Goal: Task Accomplishment & Management: Complete application form

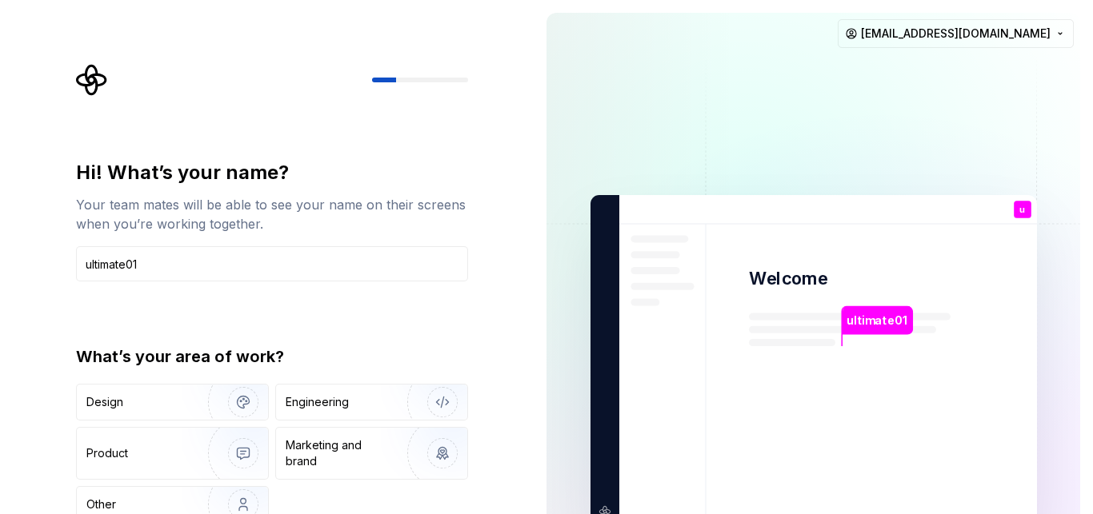
type input "ultimate01"
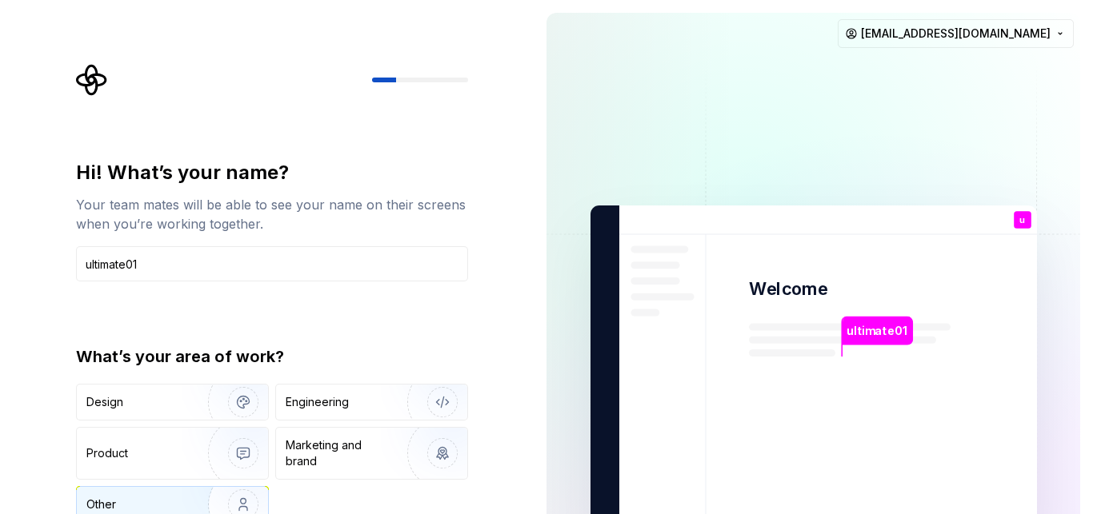
click at [210, 500] on img "button" at bounding box center [233, 504] width 102 height 107
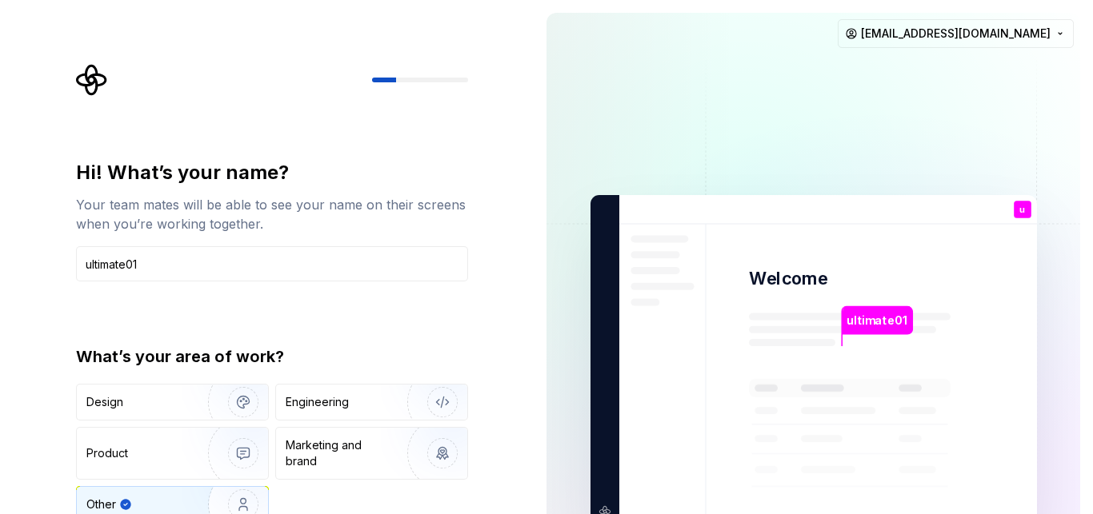
type button "Other"
click at [211, 501] on img "button" at bounding box center [233, 504] width 102 height 107
click at [214, 498] on img "button" at bounding box center [233, 504] width 102 height 107
click at [252, 494] on img "button" at bounding box center [233, 504] width 102 height 107
type input "ultimate01"
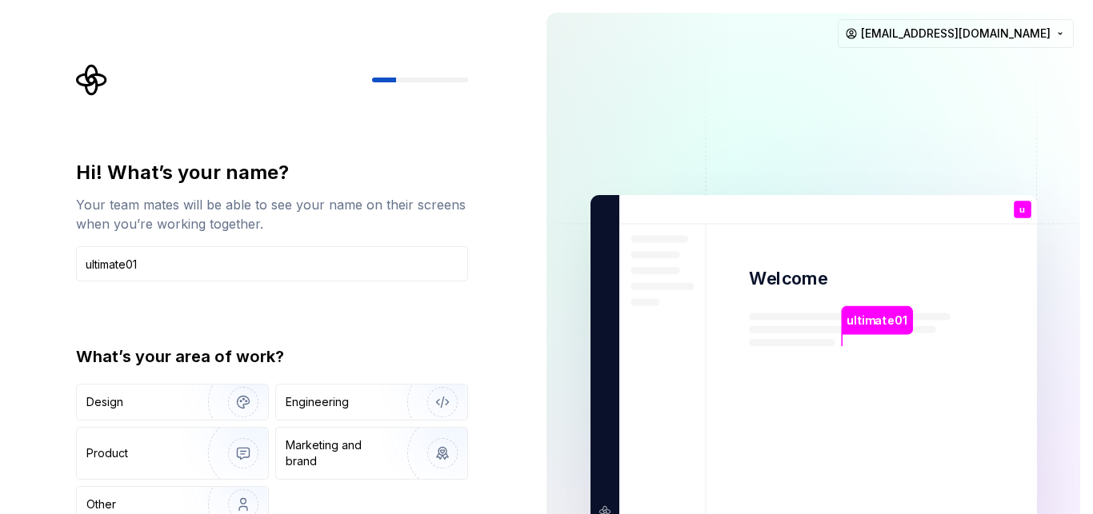
click at [878, 311] on div "ultimate01" at bounding box center [878, 320] width 70 height 29
click at [1061, 34] on html "Hi! What’s your name? Your team mates will be able to see your name on their sc…" at bounding box center [546, 257] width 1093 height 514
click at [723, 60] on html "Hi! What’s your name? Your team mates will be able to see your name on their sc…" at bounding box center [546, 257] width 1093 height 514
click at [838, 19] on button "[EMAIL_ADDRESS][DOMAIN_NAME]" at bounding box center [956, 33] width 236 height 29
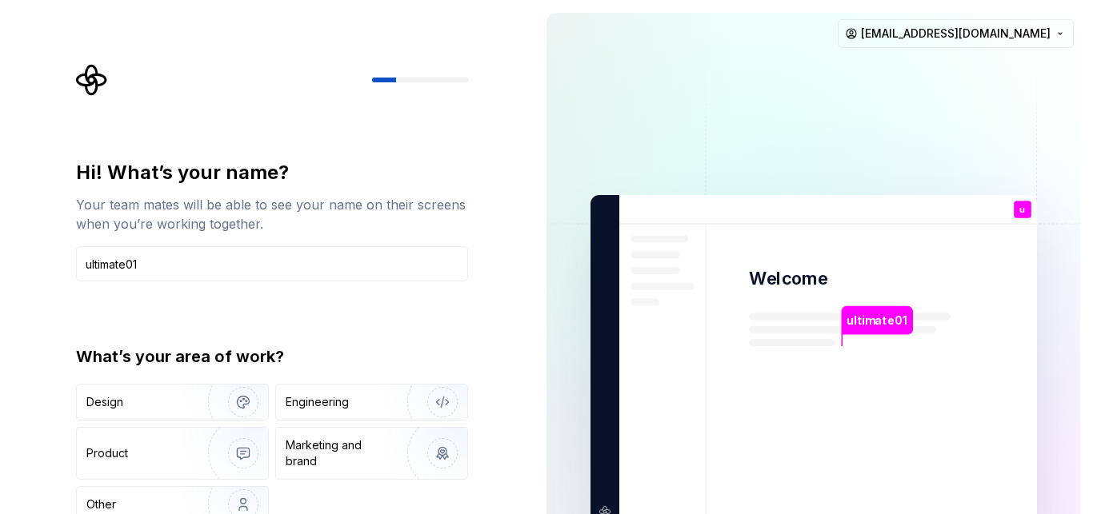
click at [838, 19] on button "[EMAIL_ADDRESS][DOMAIN_NAME]" at bounding box center [956, 33] width 236 height 29
click at [390, 401] on img "button" at bounding box center [432, 402] width 102 height 107
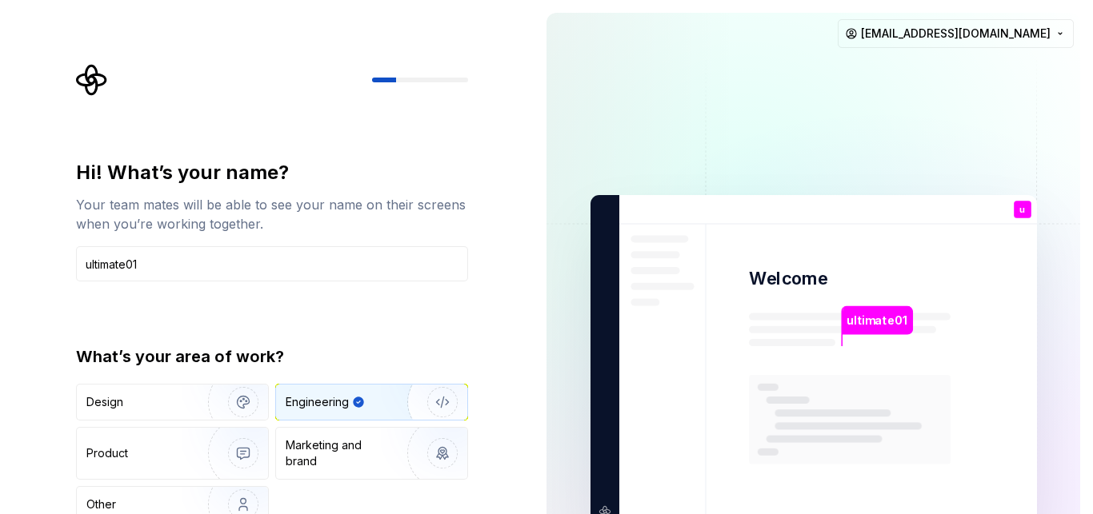
click at [226, 202] on div "Your team mates will be able to see your name on their screens when you’re work…" at bounding box center [272, 214] width 392 height 38
drag, startPoint x: 603, startPoint y: 329, endPoint x: 614, endPoint y: 258, distance: 72.1
click at [614, 258] on img at bounding box center [814, 361] width 648 height 756
click at [1022, 213] on div "You" at bounding box center [1021, 223] width 27 height 20
click at [426, 75] on div at bounding box center [272, 80] width 392 height 32
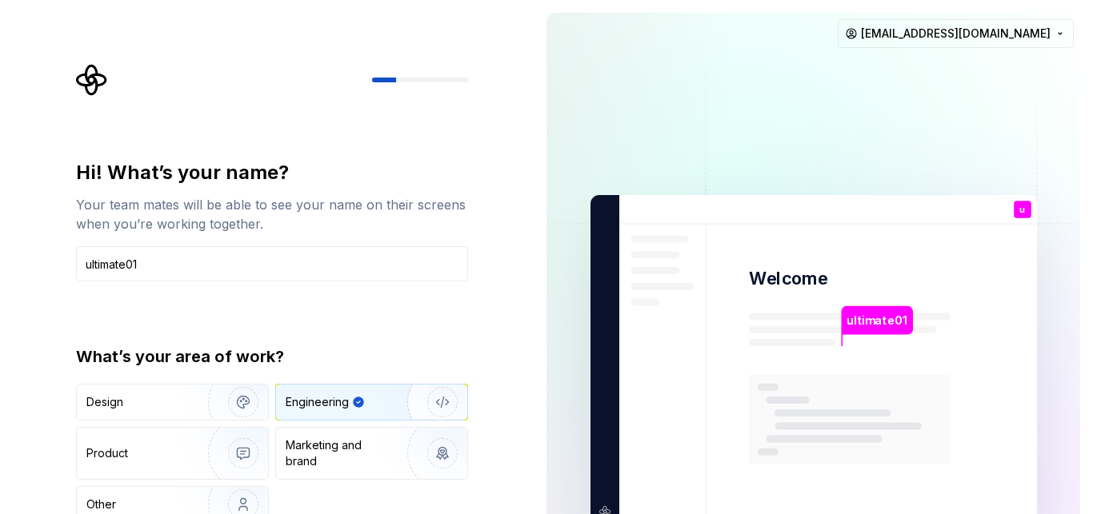
click at [332, 205] on div "Your team mates will be able to see your name on their screens when you’re work…" at bounding box center [272, 214] width 392 height 38
click at [183, 261] on input "ultimate01" at bounding box center [272, 263] width 392 height 35
click at [381, 398] on img "button" at bounding box center [432, 402] width 102 height 107
type button "Engineering"
click at [436, 391] on img "button" at bounding box center [432, 402] width 102 height 107
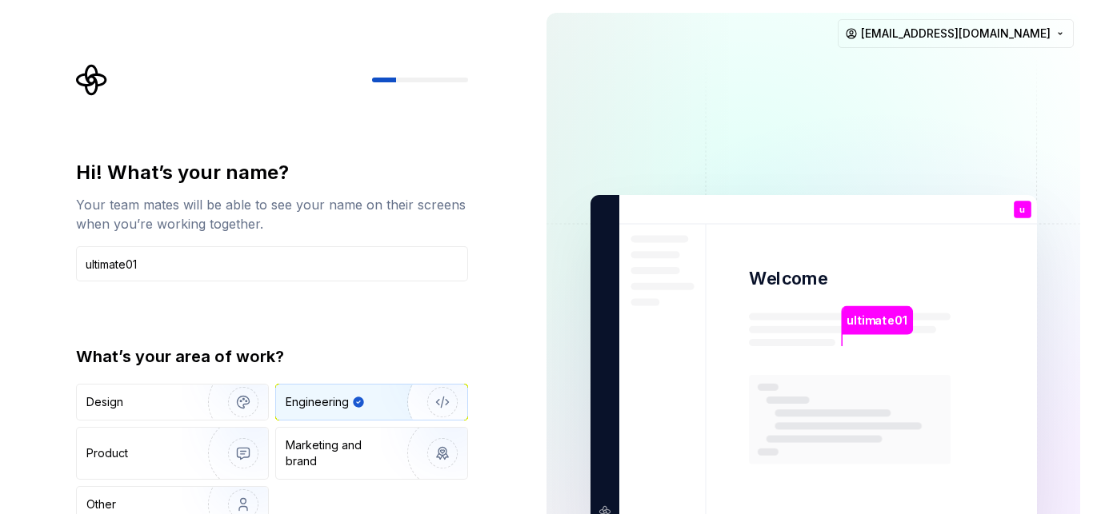
click at [436, 391] on img "button" at bounding box center [432, 402] width 102 height 107
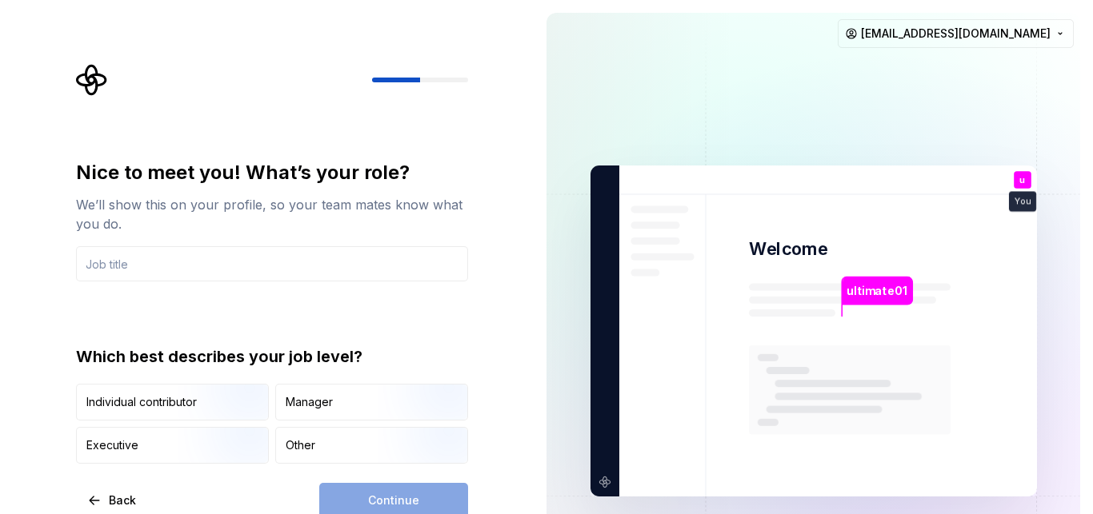
click at [596, 482] on img at bounding box center [814, 332] width 648 height 756
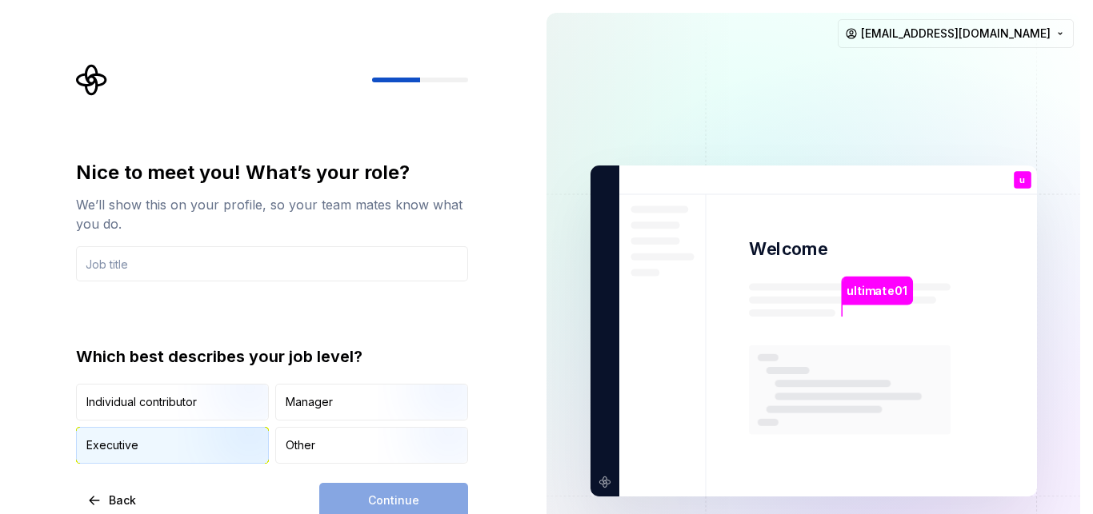
click at [166, 453] on div "Executive" at bounding box center [172, 445] width 191 height 35
click at [416, 494] on div "Continue" at bounding box center [393, 500] width 149 height 35
click at [114, 265] on input "text" at bounding box center [272, 263] width 392 height 35
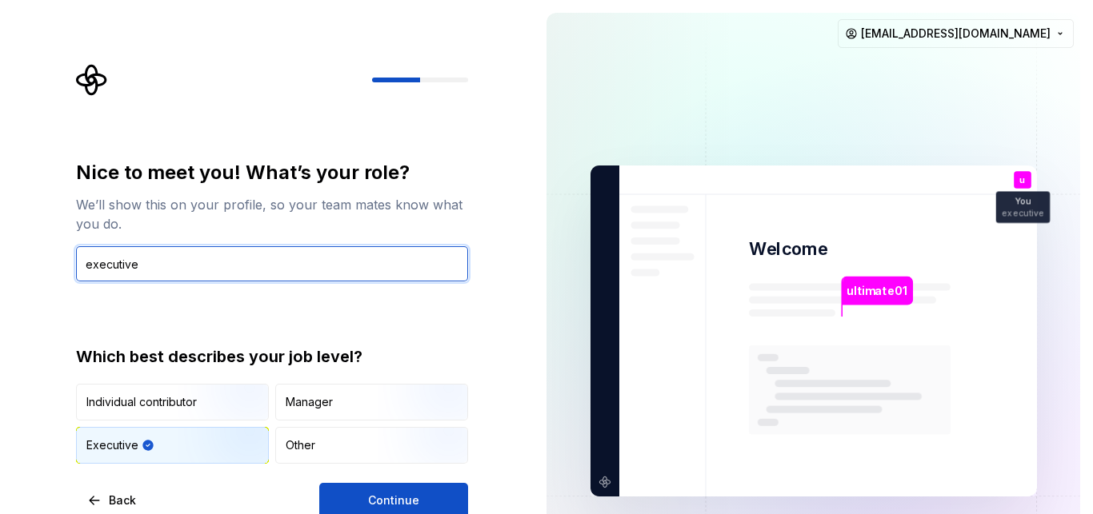
type input "executive"
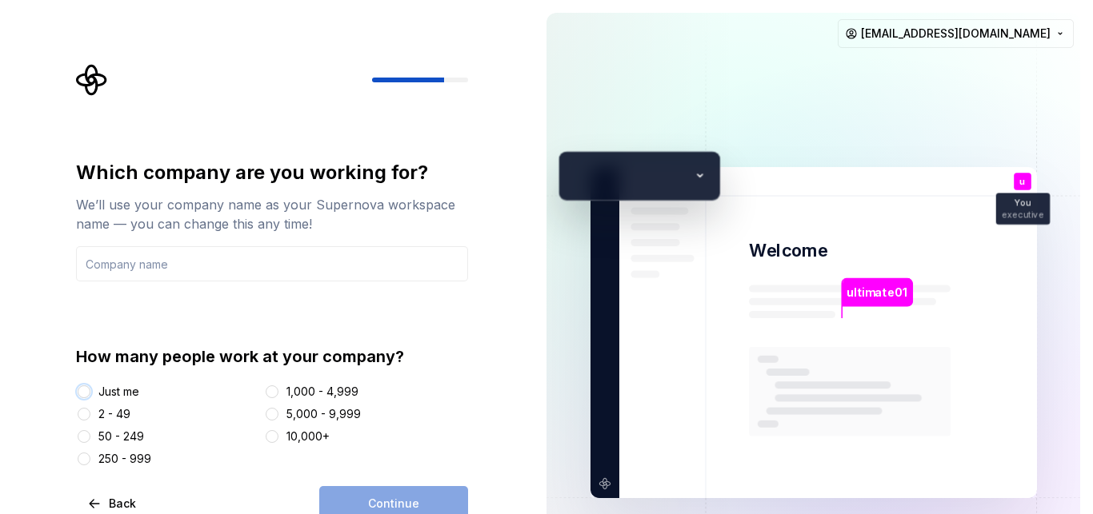
click at [83, 392] on button "Just me" at bounding box center [84, 392] width 13 height 13
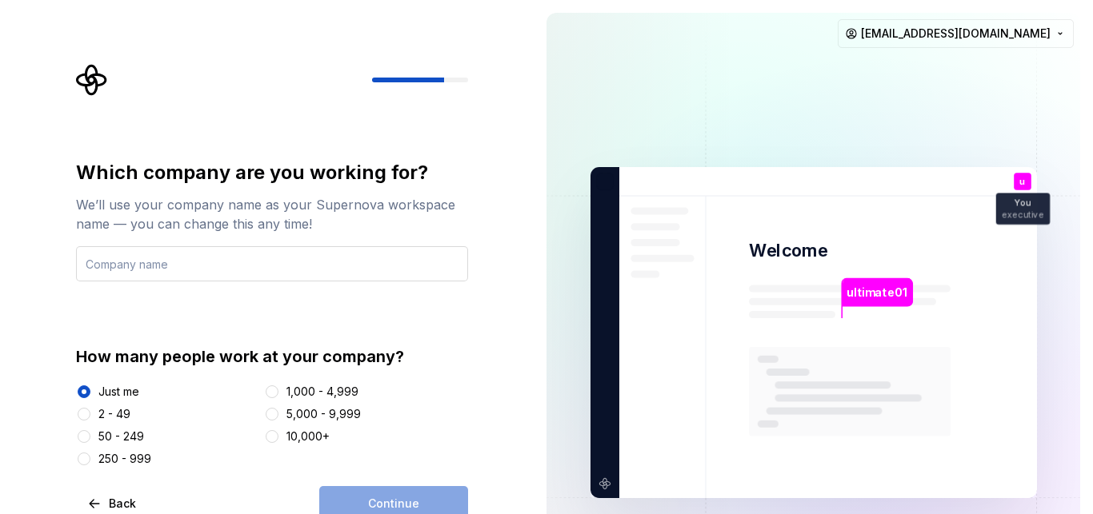
click at [223, 265] on input "text" at bounding box center [272, 263] width 392 height 35
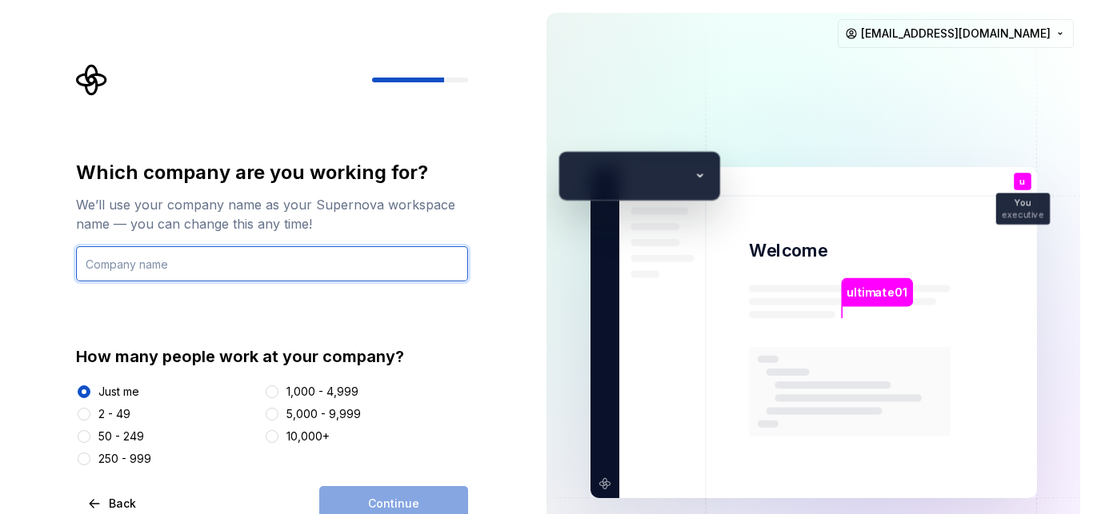
type input "1"
type input "just me"
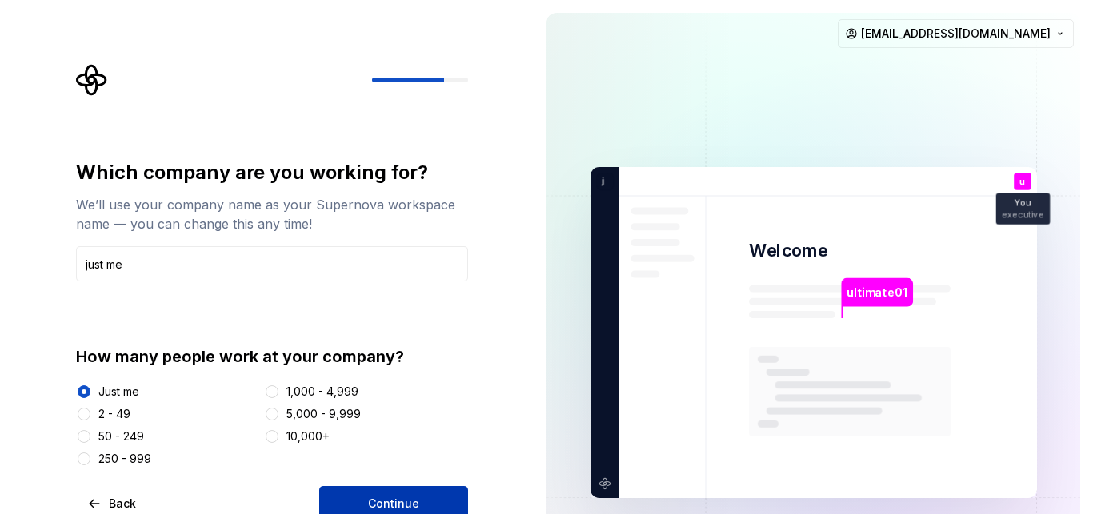
click at [420, 502] on button "Continue" at bounding box center [393, 503] width 149 height 35
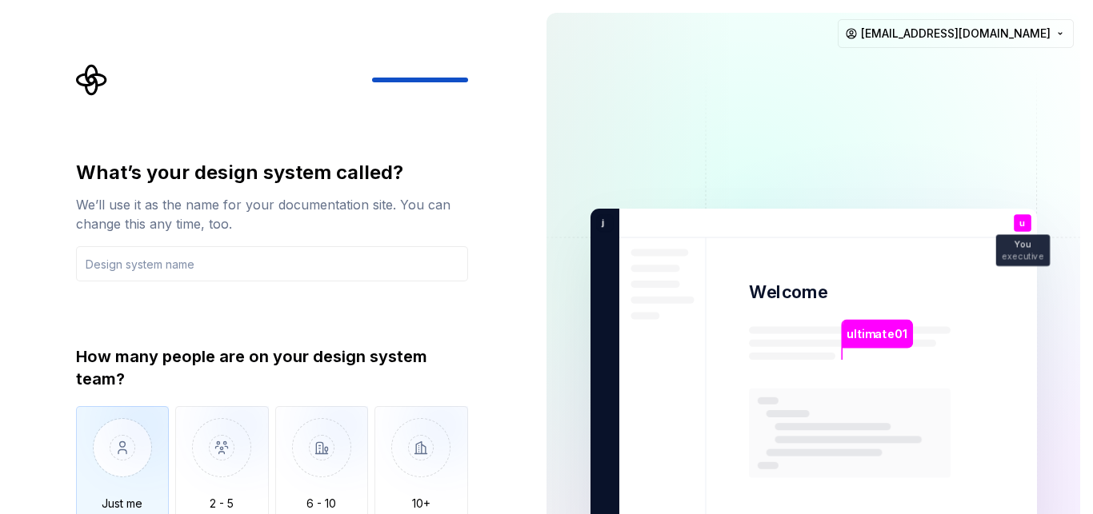
click at [122, 451] on img "button" at bounding box center [123, 459] width 94 height 107
click at [177, 264] on input "text" at bounding box center [272, 263] width 392 height 35
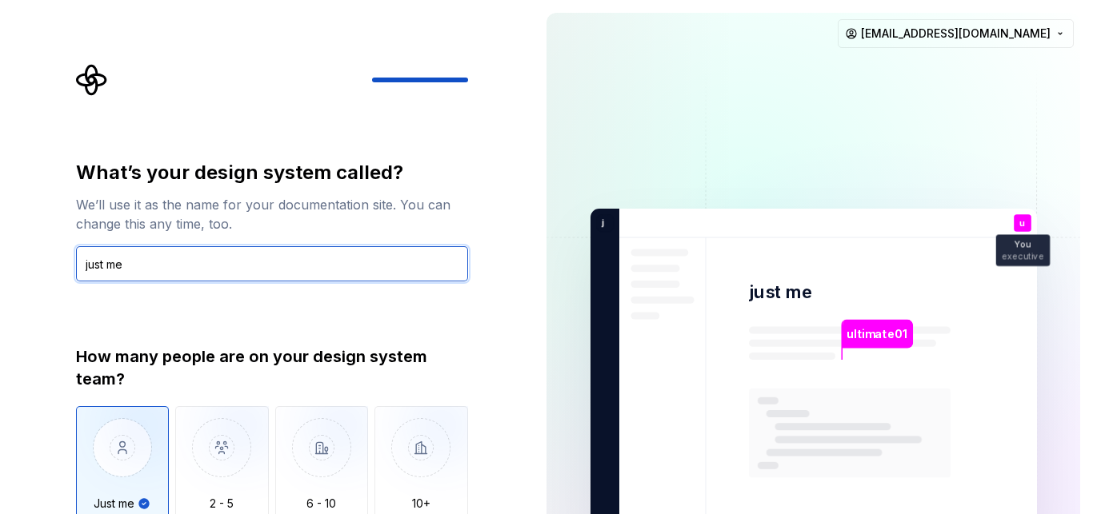
type input "just me"
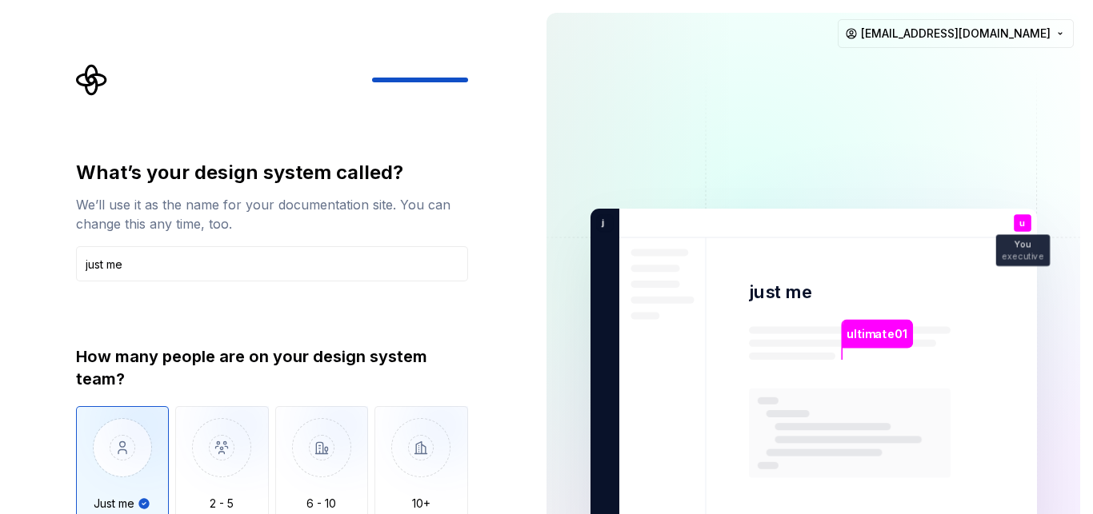
click at [119, 455] on img "button" at bounding box center [123, 459] width 94 height 107
type button "Only one person"
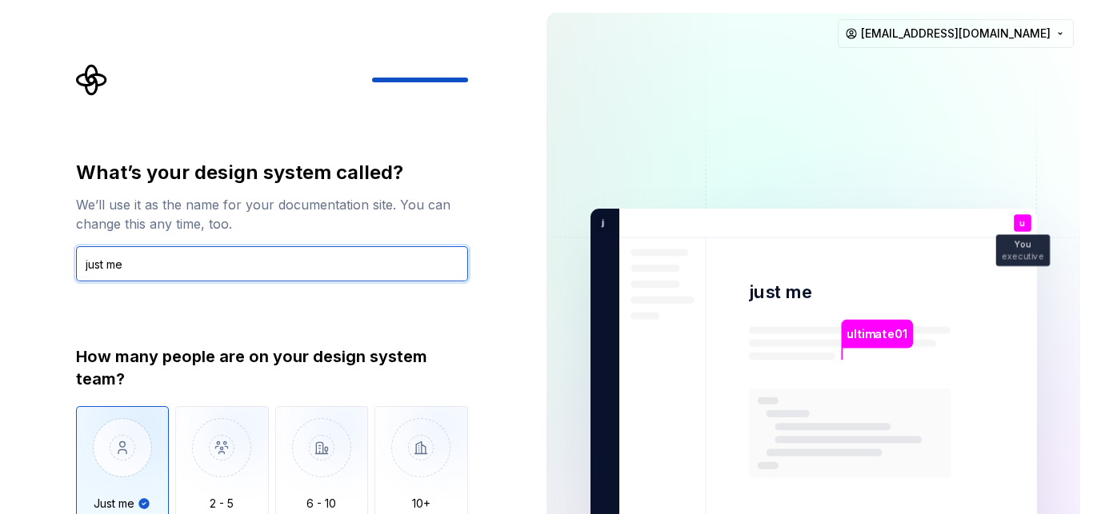
click at [359, 251] on input "just me" at bounding box center [272, 263] width 392 height 35
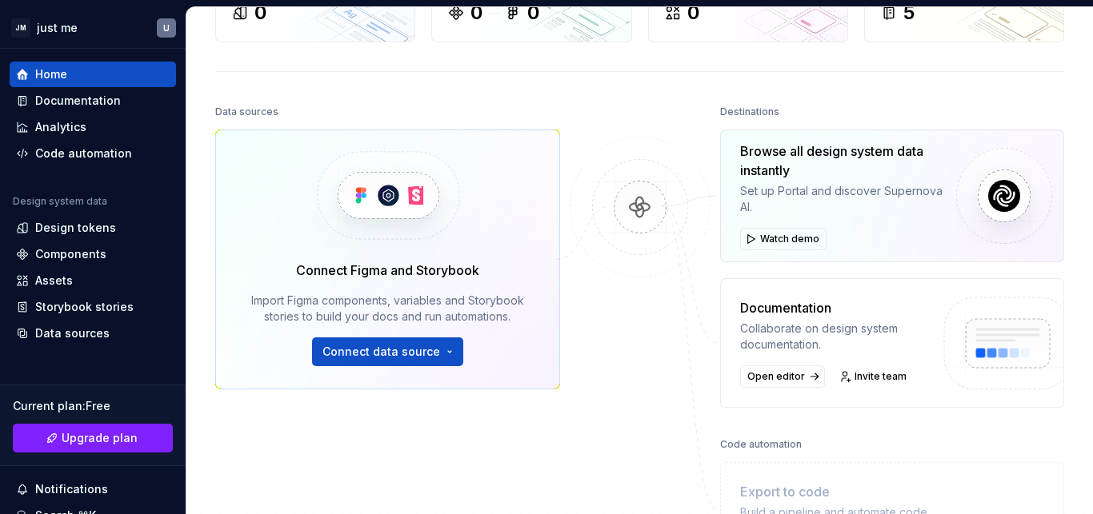
scroll to position [360, 0]
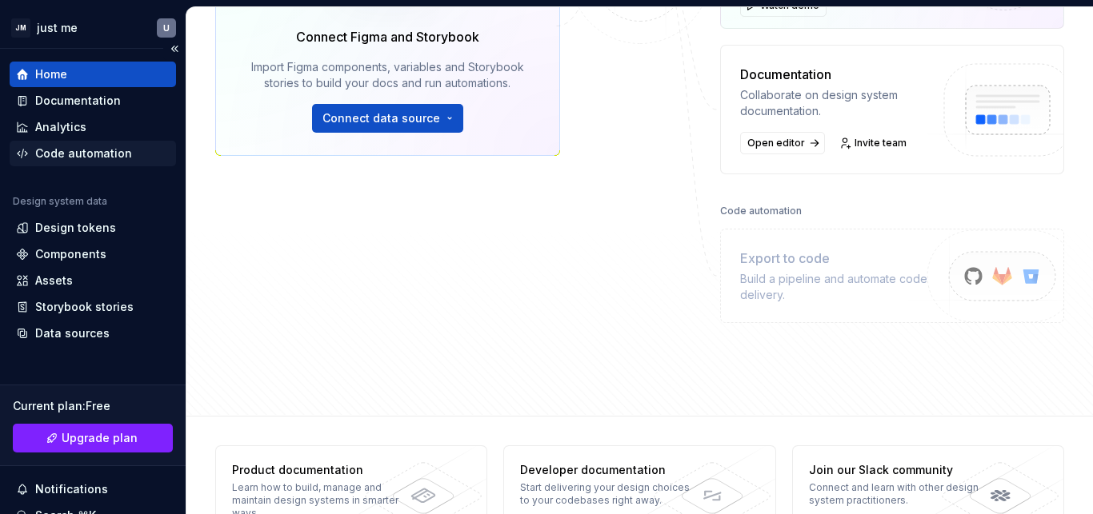
click at [134, 151] on div "Code automation" at bounding box center [93, 154] width 154 height 16
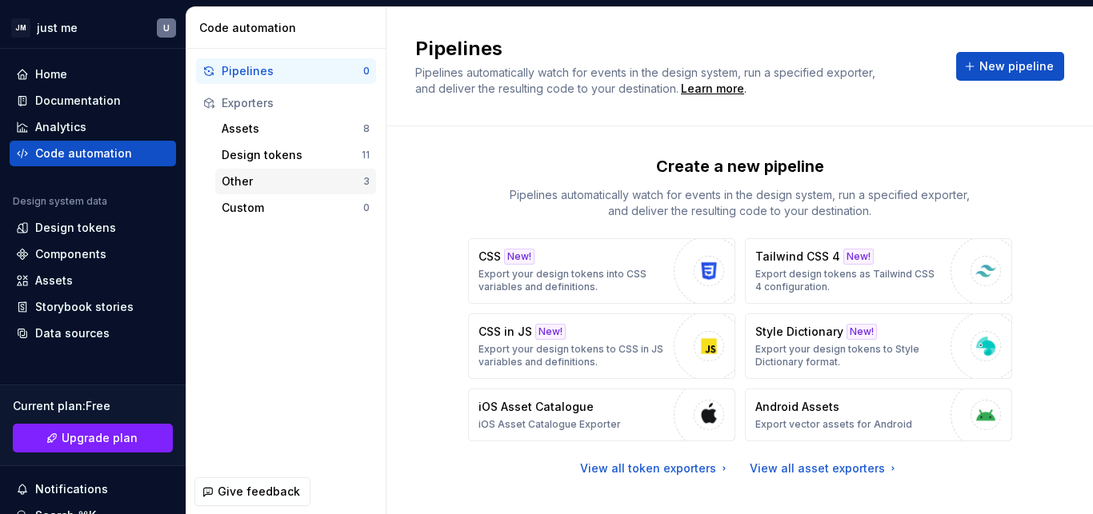
click at [246, 179] on div "Other" at bounding box center [293, 182] width 142 height 16
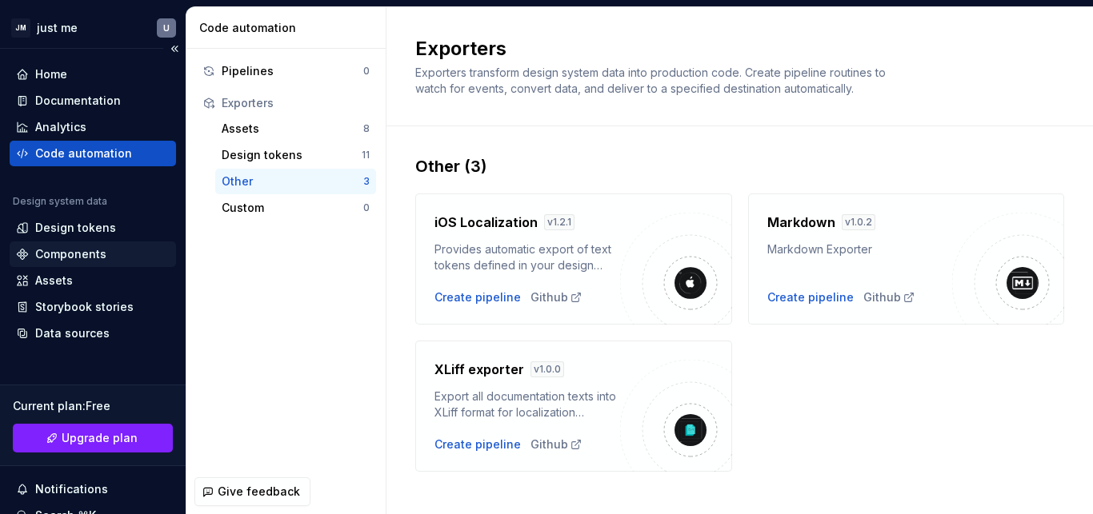
click at [117, 250] on div "Components" at bounding box center [93, 254] width 154 height 16
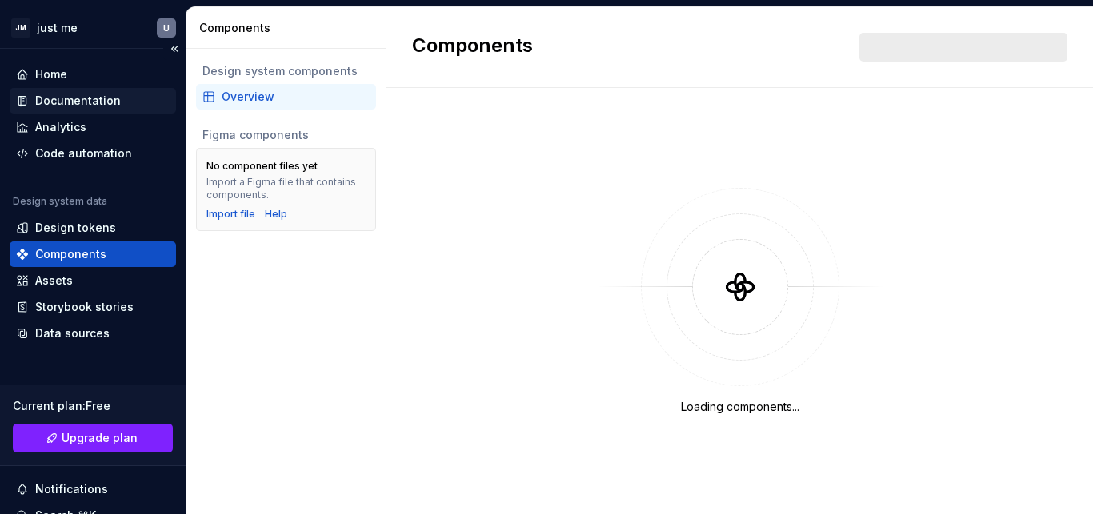
click at [128, 101] on div "Documentation" at bounding box center [93, 101] width 154 height 16
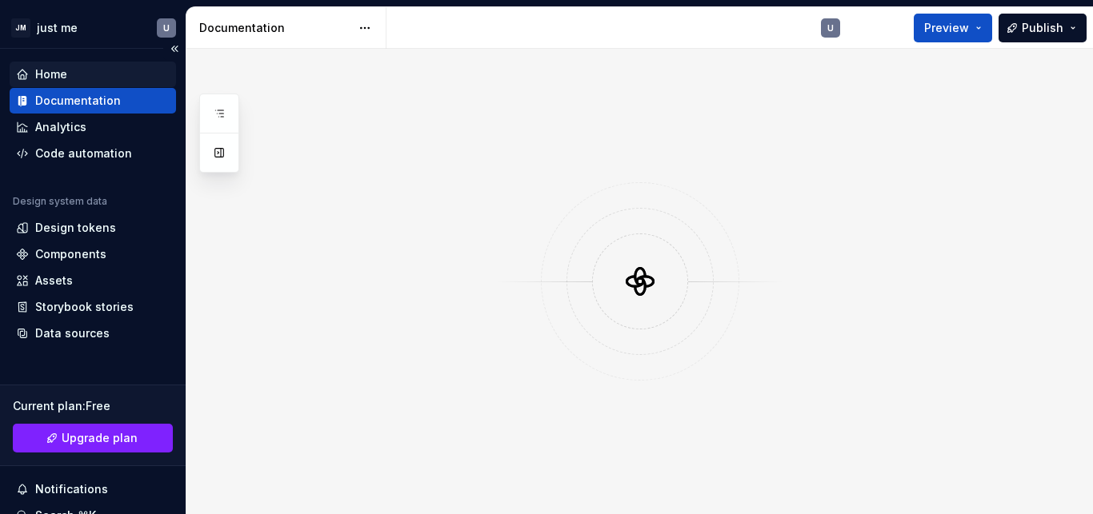
click at [114, 77] on div "Home" at bounding box center [93, 74] width 154 height 16
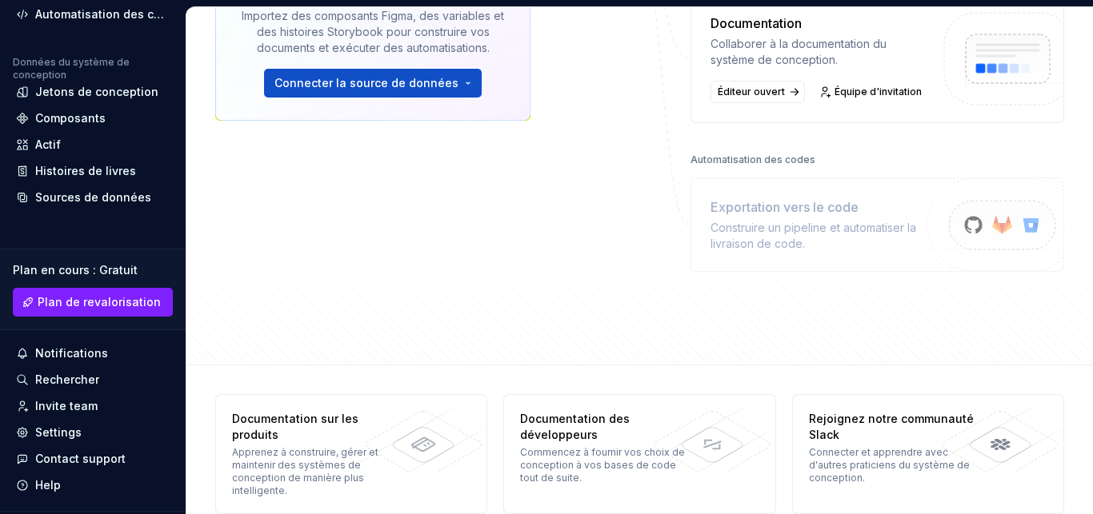
scroll to position [178, 0]
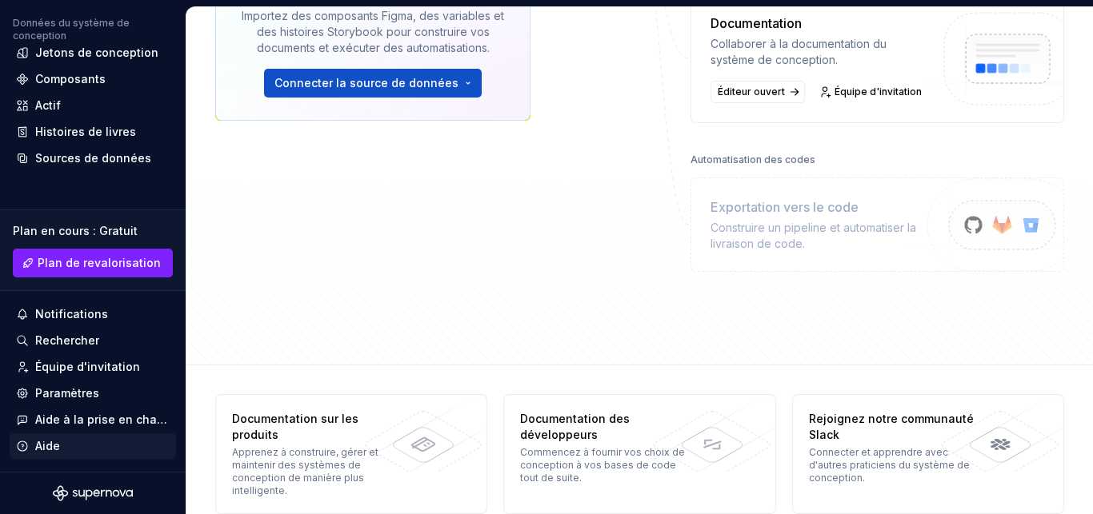
click at [54, 442] on div "Aide" at bounding box center [47, 446] width 25 height 16
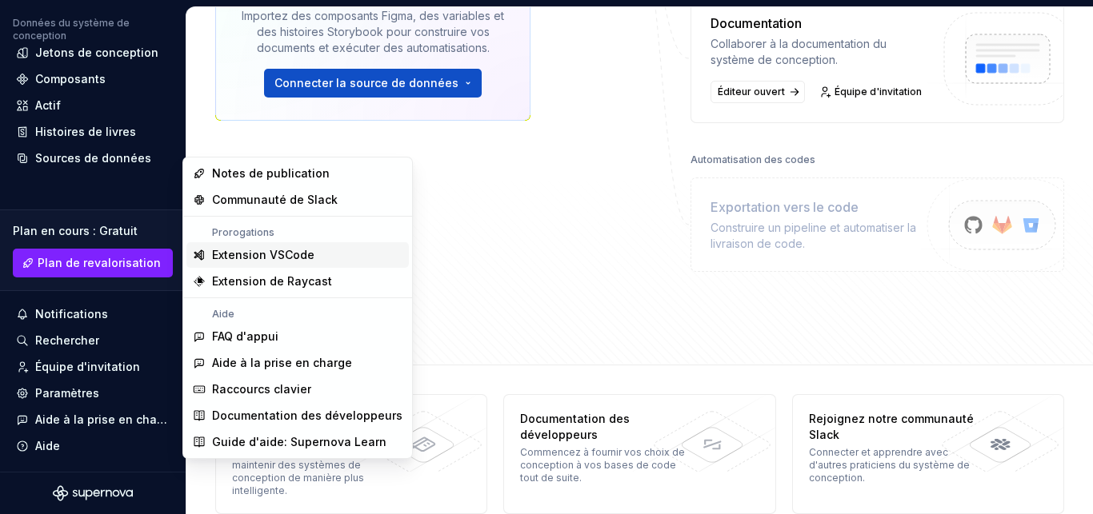
click at [289, 258] on div "Extension VSCode" at bounding box center [263, 255] width 102 height 16
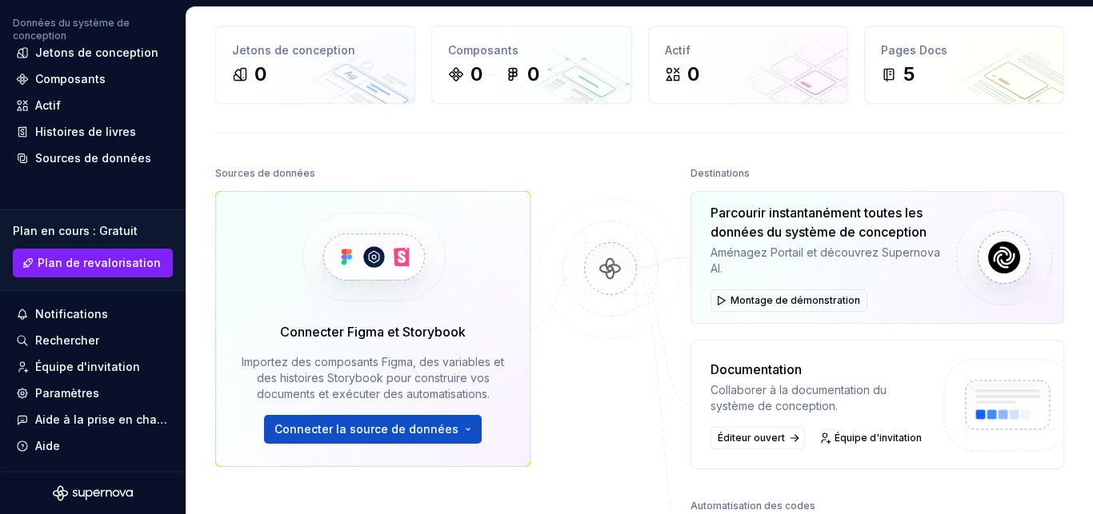
scroll to position [51, 0]
